Goal: Information Seeking & Learning: Learn about a topic

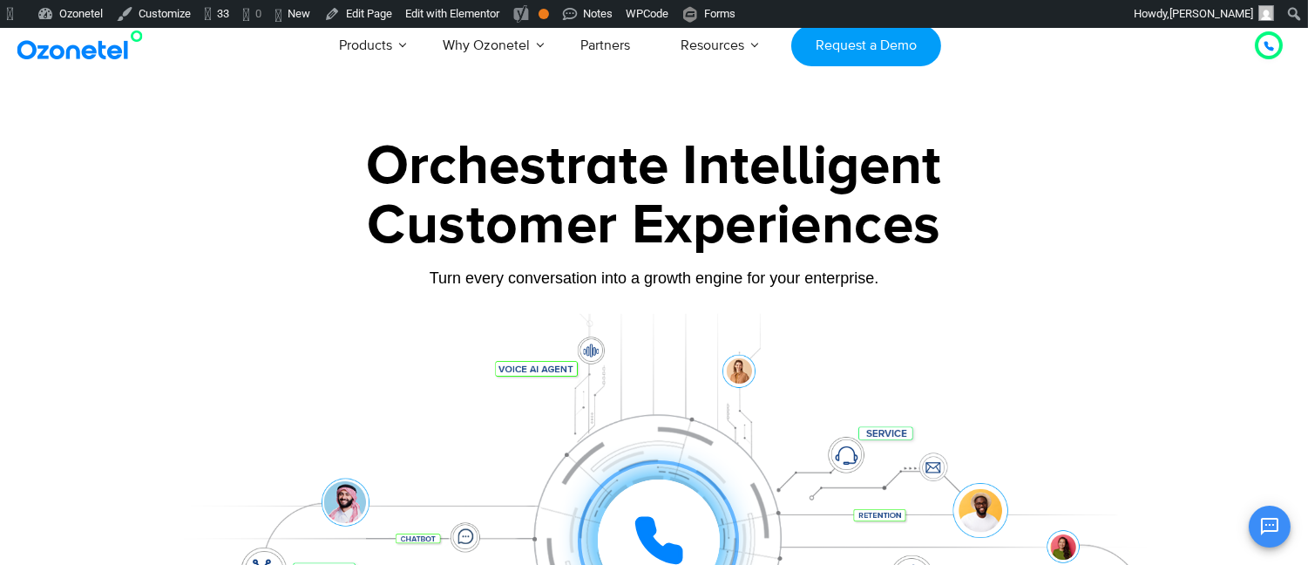
scroll to position [227, 0]
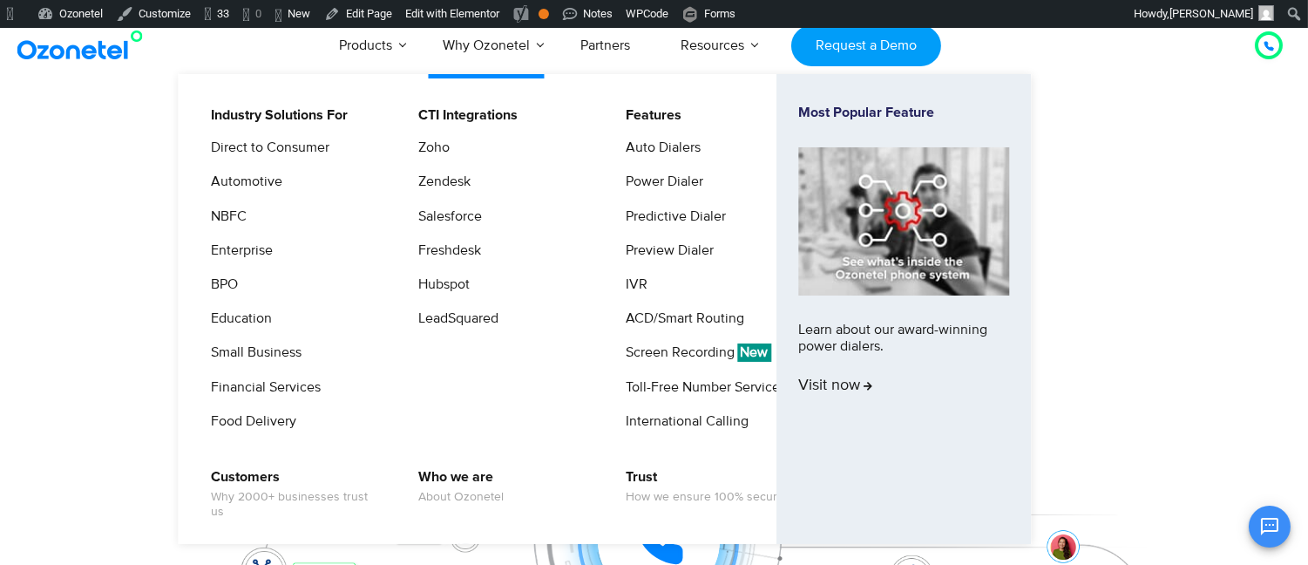
click at [255, 211] on li "NBFC" at bounding box center [293, 223] width 186 height 34
click at [239, 214] on link "NBFC" at bounding box center [225, 217] width 50 height 22
click at [245, 214] on link "NBFC" at bounding box center [225, 217] width 50 height 22
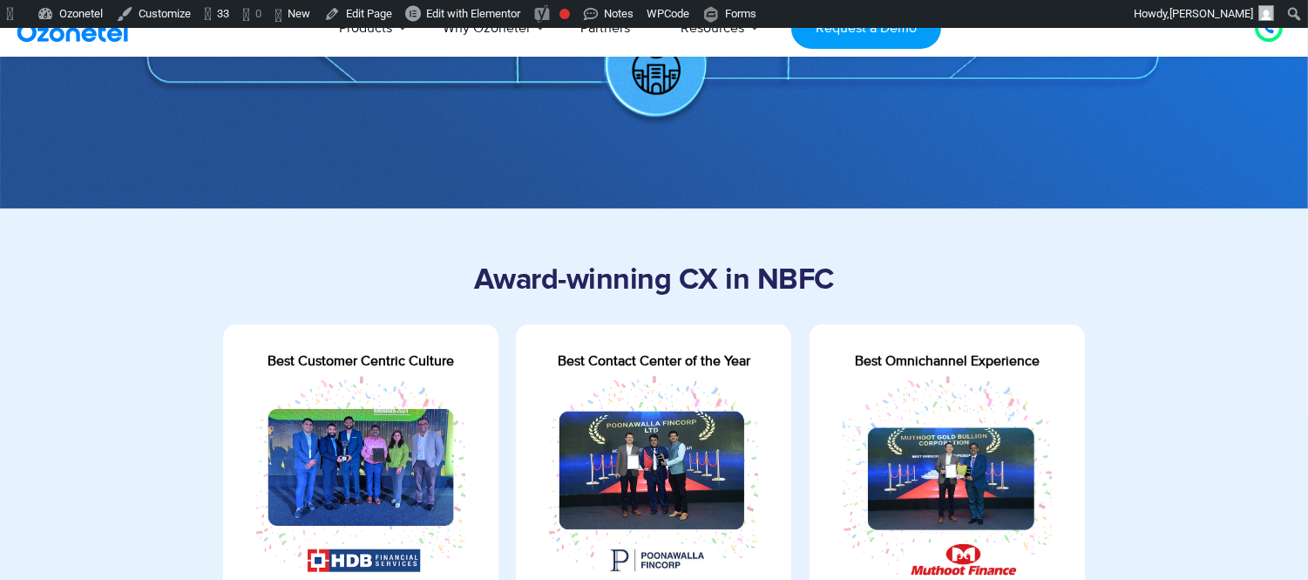
scroll to position [464, 0]
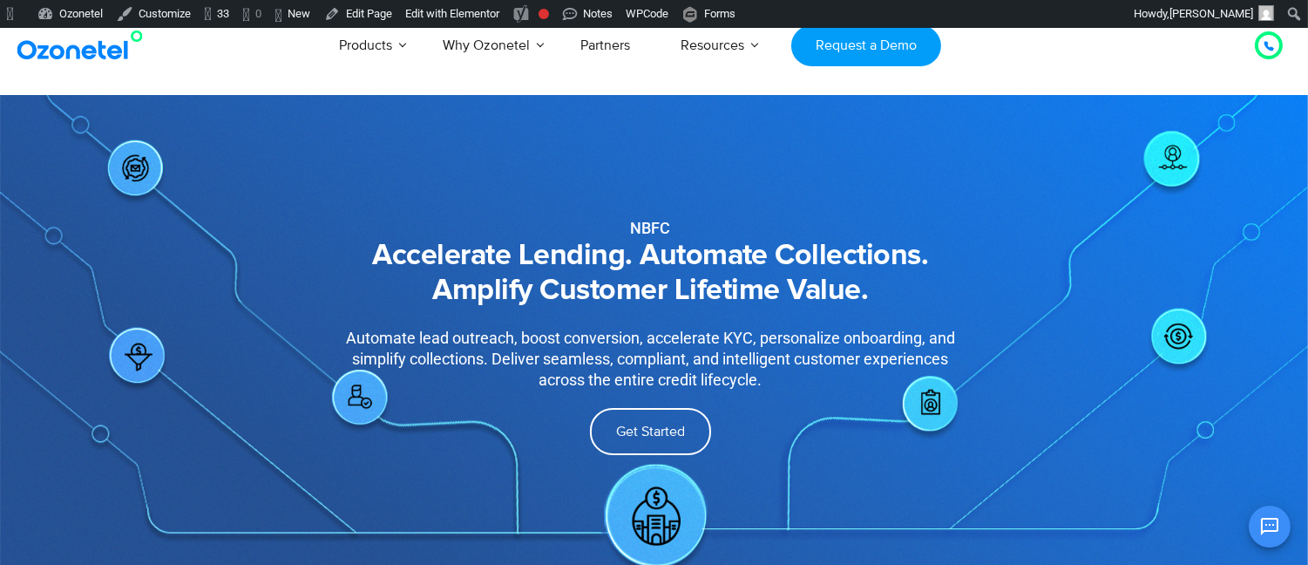
scroll to position [227, 0]
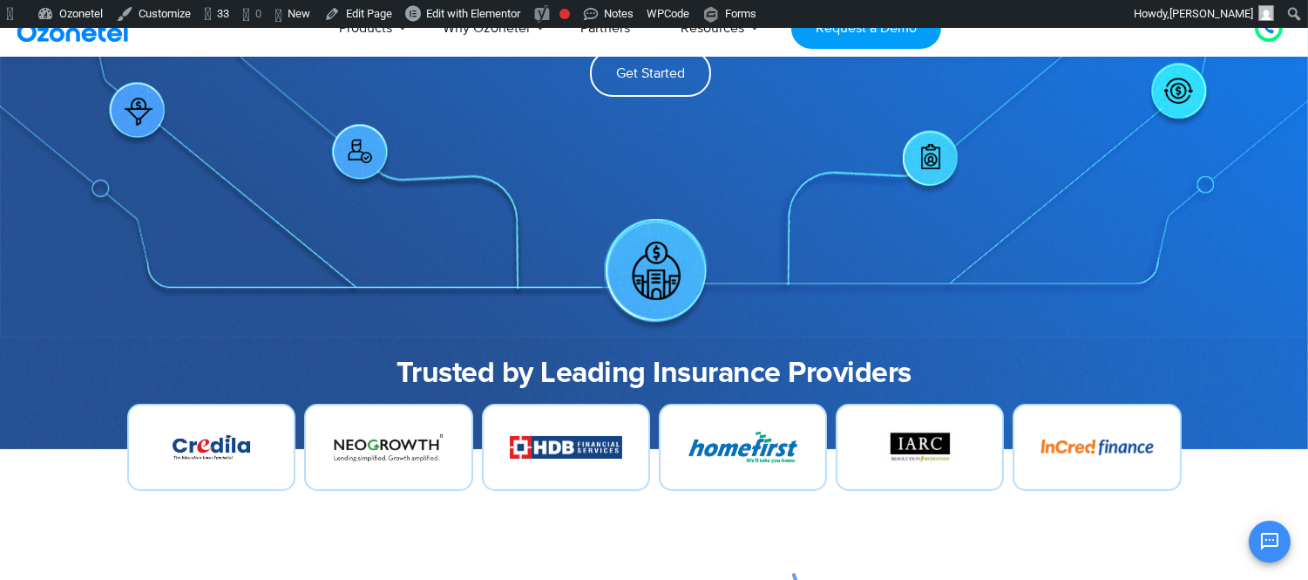
scroll to position [323, 0]
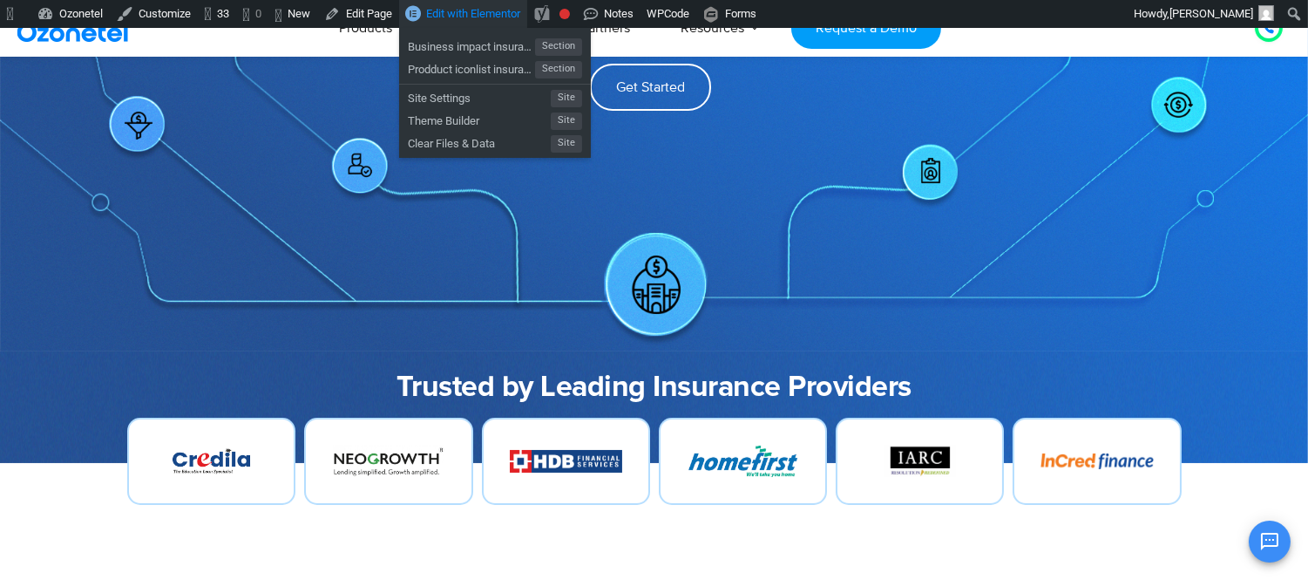
click at [503, 17] on span "Edit with Elementor" at bounding box center [473, 13] width 94 height 13
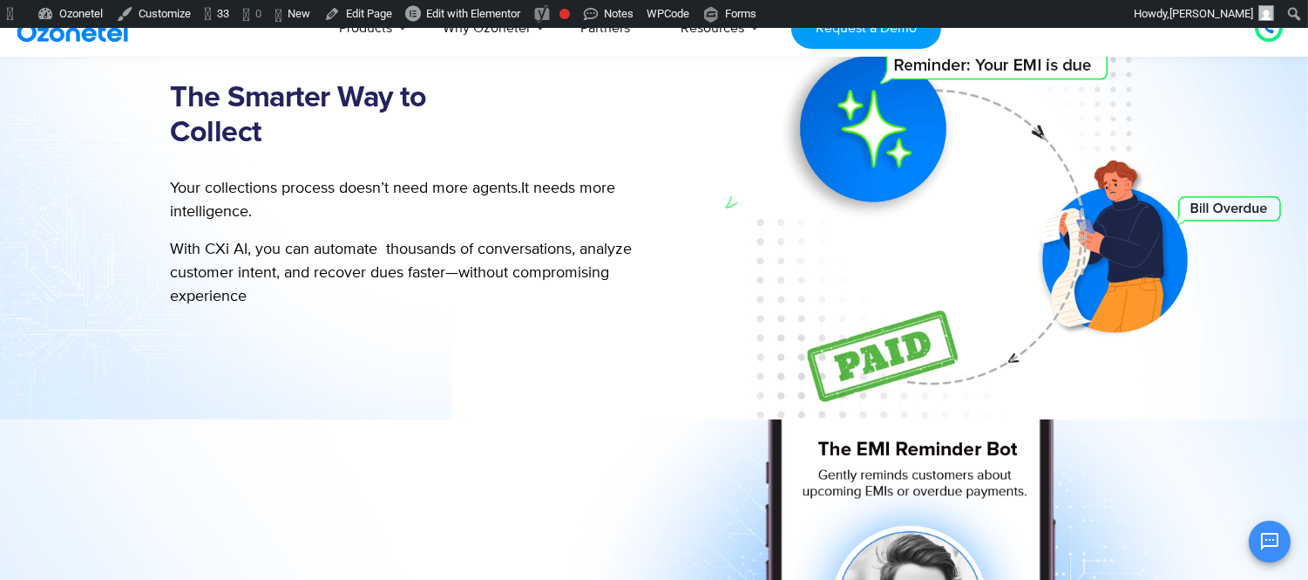
scroll to position [463, 0]
